Goal: Task Accomplishment & Management: Use online tool/utility

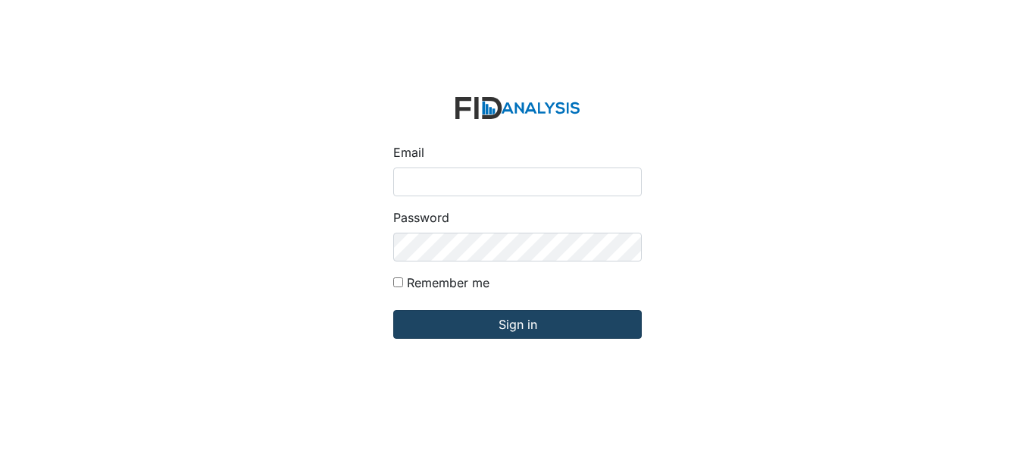
type input "[EMAIL_ADDRESS][DOMAIN_NAME]"
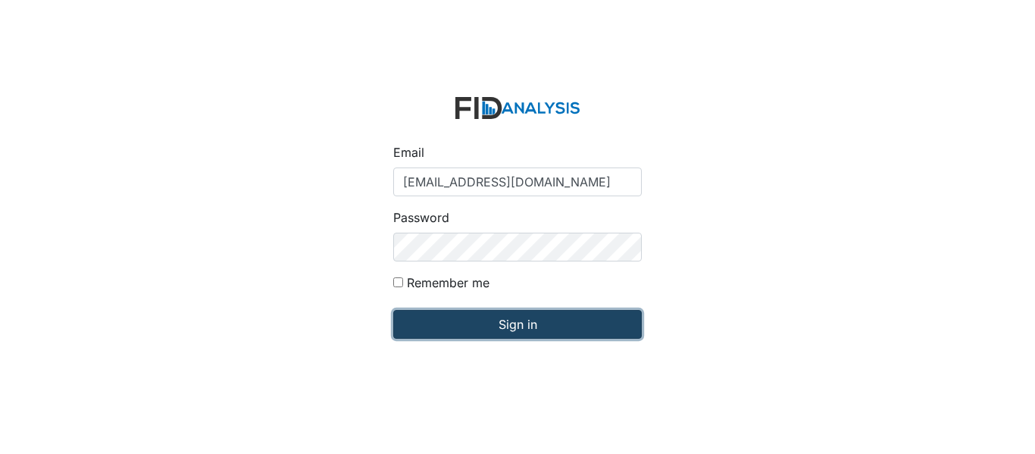
click at [454, 321] on input "Sign in" at bounding box center [517, 324] width 248 height 29
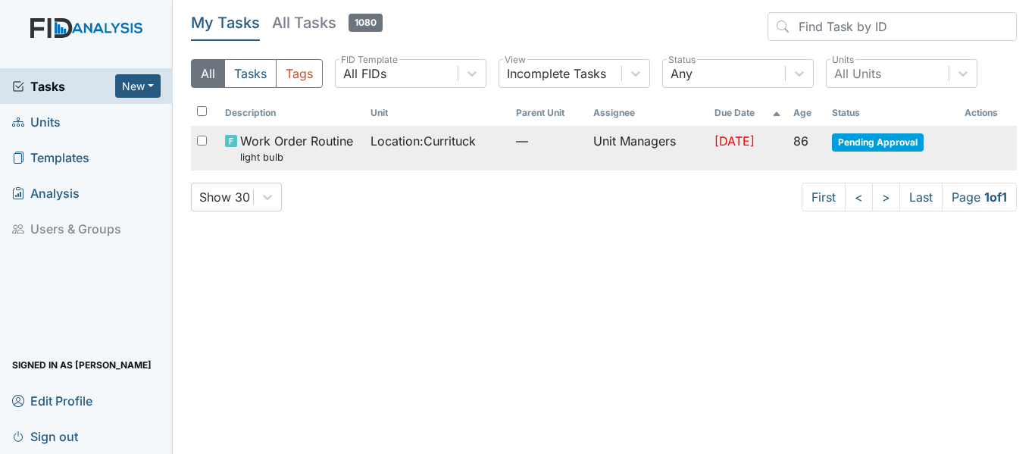
click at [366, 161] on td "Location : Currituck" at bounding box center [436, 148] width 145 height 45
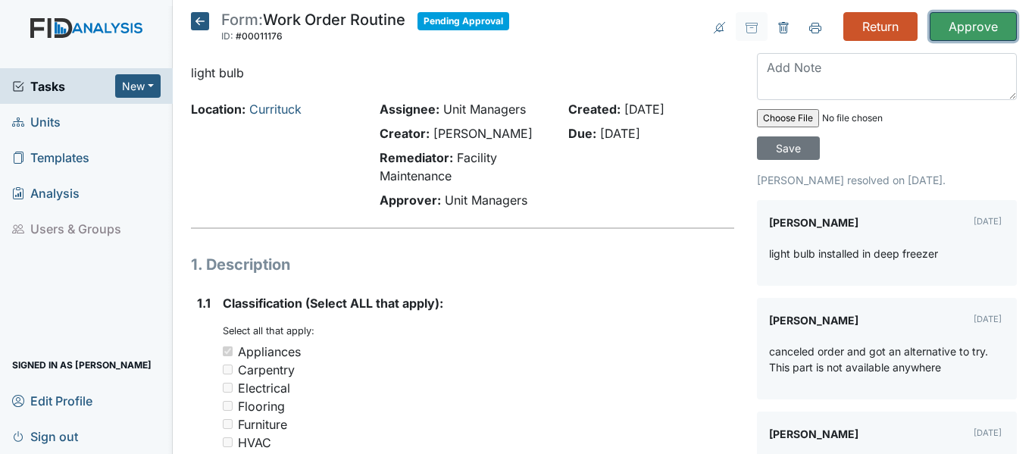
click at [984, 21] on input "Approve" at bounding box center [972, 26] width 87 height 29
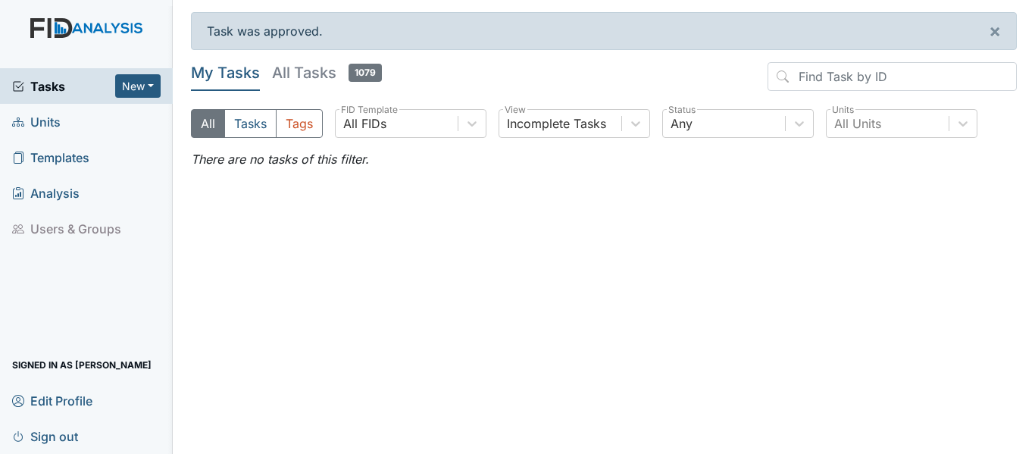
click at [37, 119] on span "Units" at bounding box center [36, 121] width 48 height 23
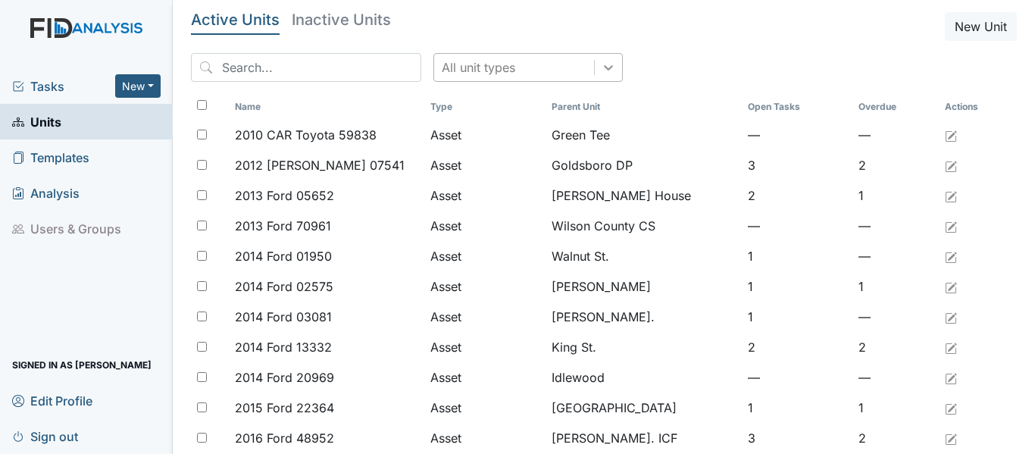
click at [604, 67] on icon at bounding box center [608, 67] width 9 height 5
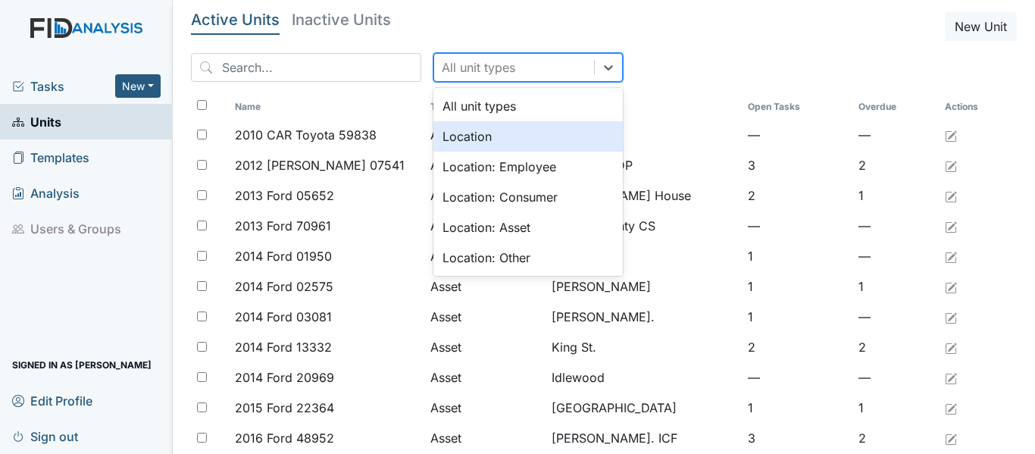
click at [506, 129] on div "Location" at bounding box center [527, 136] width 189 height 30
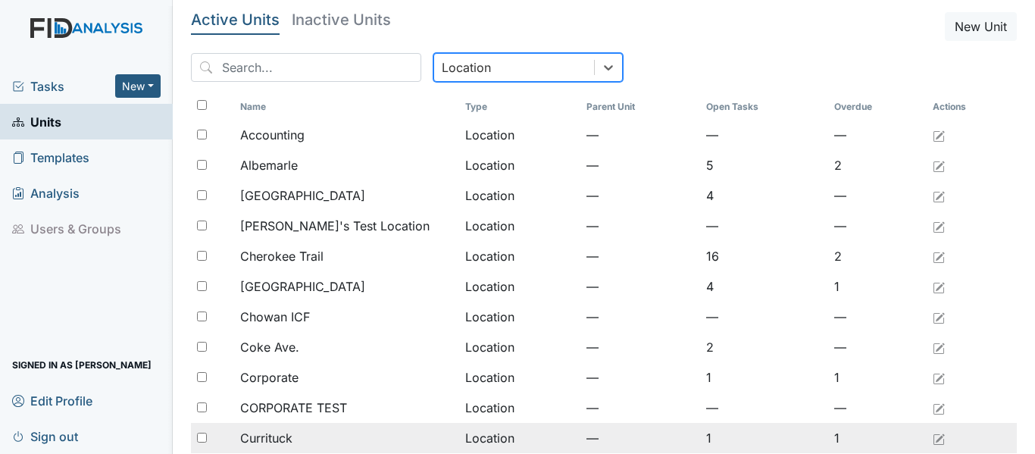
click at [287, 437] on span "Currituck" at bounding box center [266, 438] width 52 height 18
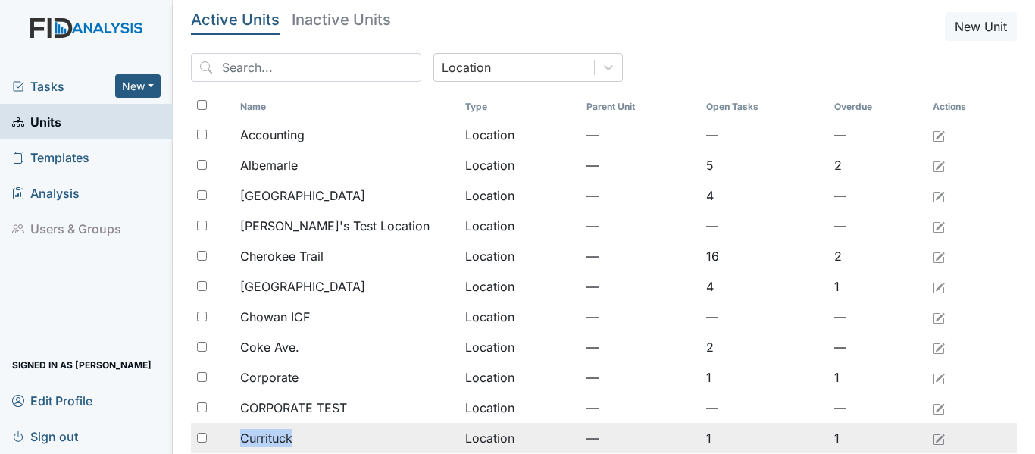
click at [287, 437] on span "Currituck" at bounding box center [266, 438] width 52 height 18
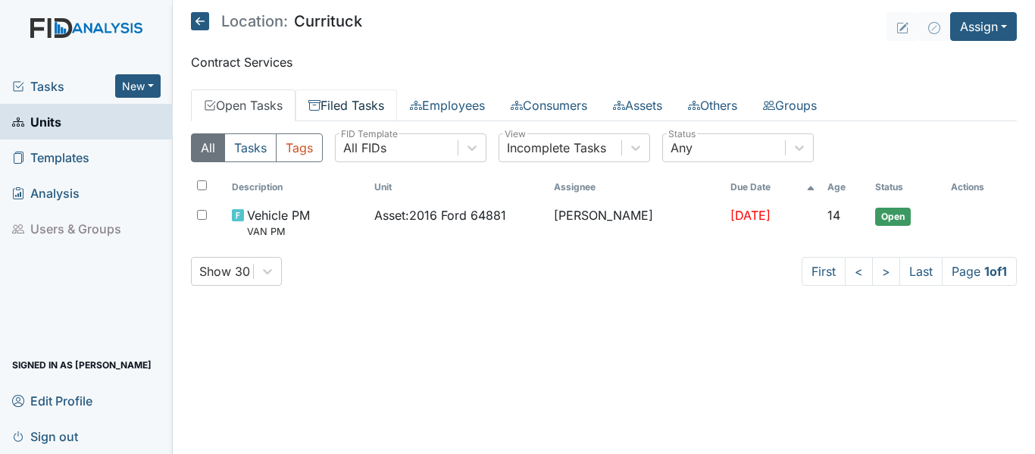
click at [362, 113] on link "Filed Tasks" at bounding box center [345, 105] width 101 height 32
